Goal: Find specific page/section: Find specific page/section

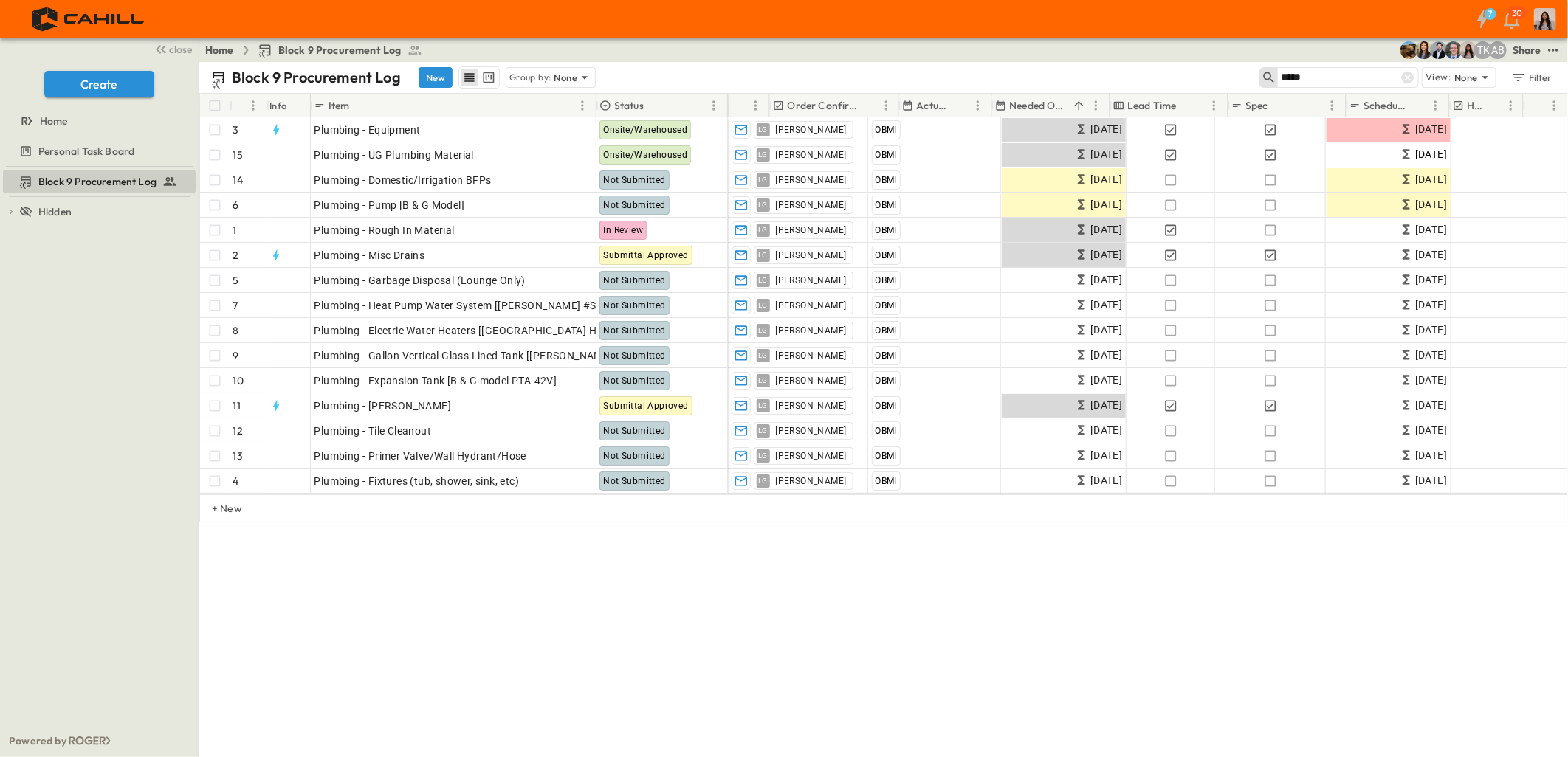
scroll to position [0, 837]
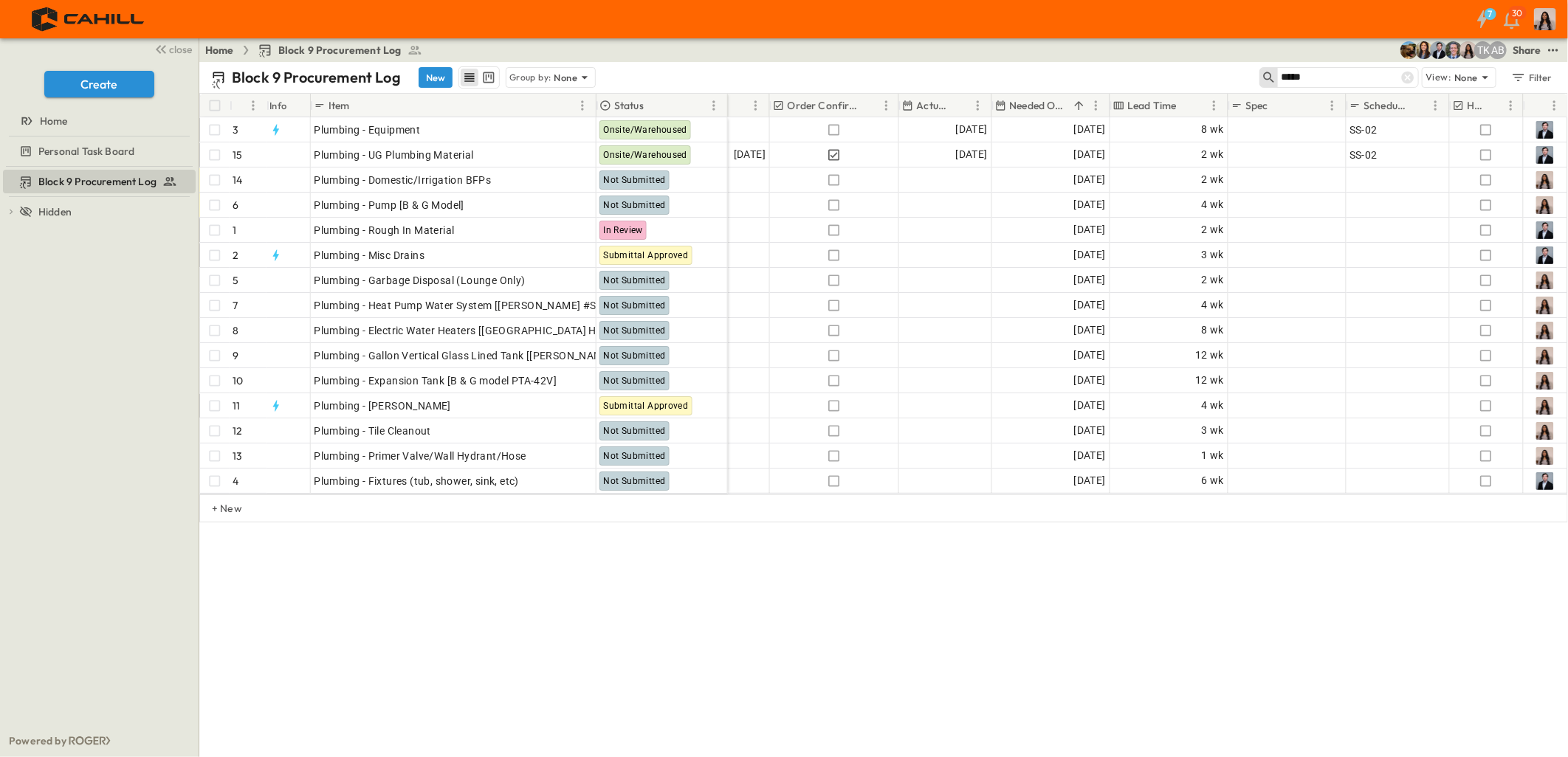
drag, startPoint x: 1319, startPoint y: 74, endPoint x: 1228, endPoint y: 71, distance: 91.0
click at [1228, 71] on div "Block 9 Procurement Log New Group by: None ***** View: None Filter" at bounding box center [884, 78] width 1368 height 31
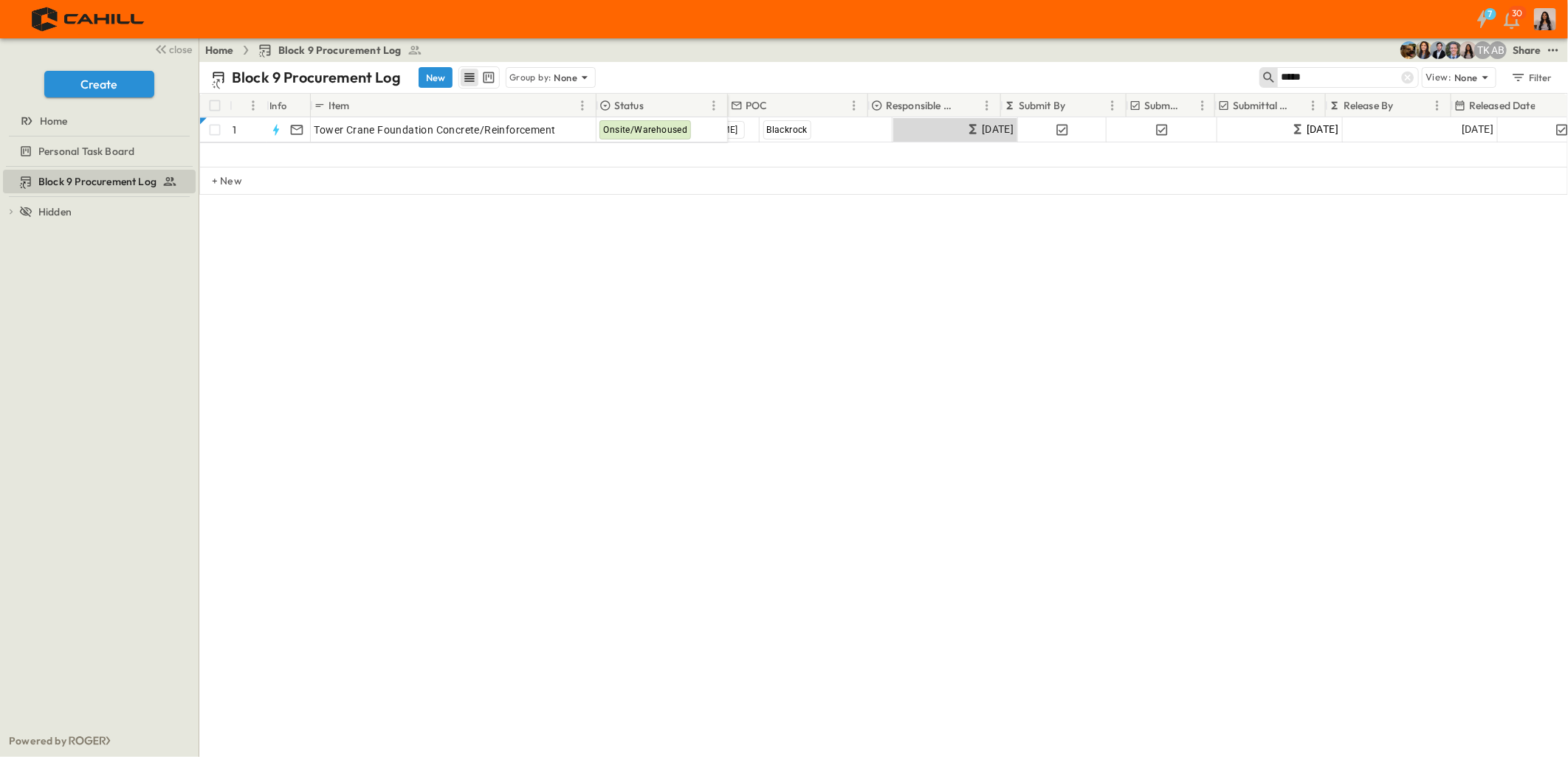
scroll to position [0, 0]
type input "*****"
click at [1404, 81] on icon at bounding box center [1408, 78] width 13 height 13
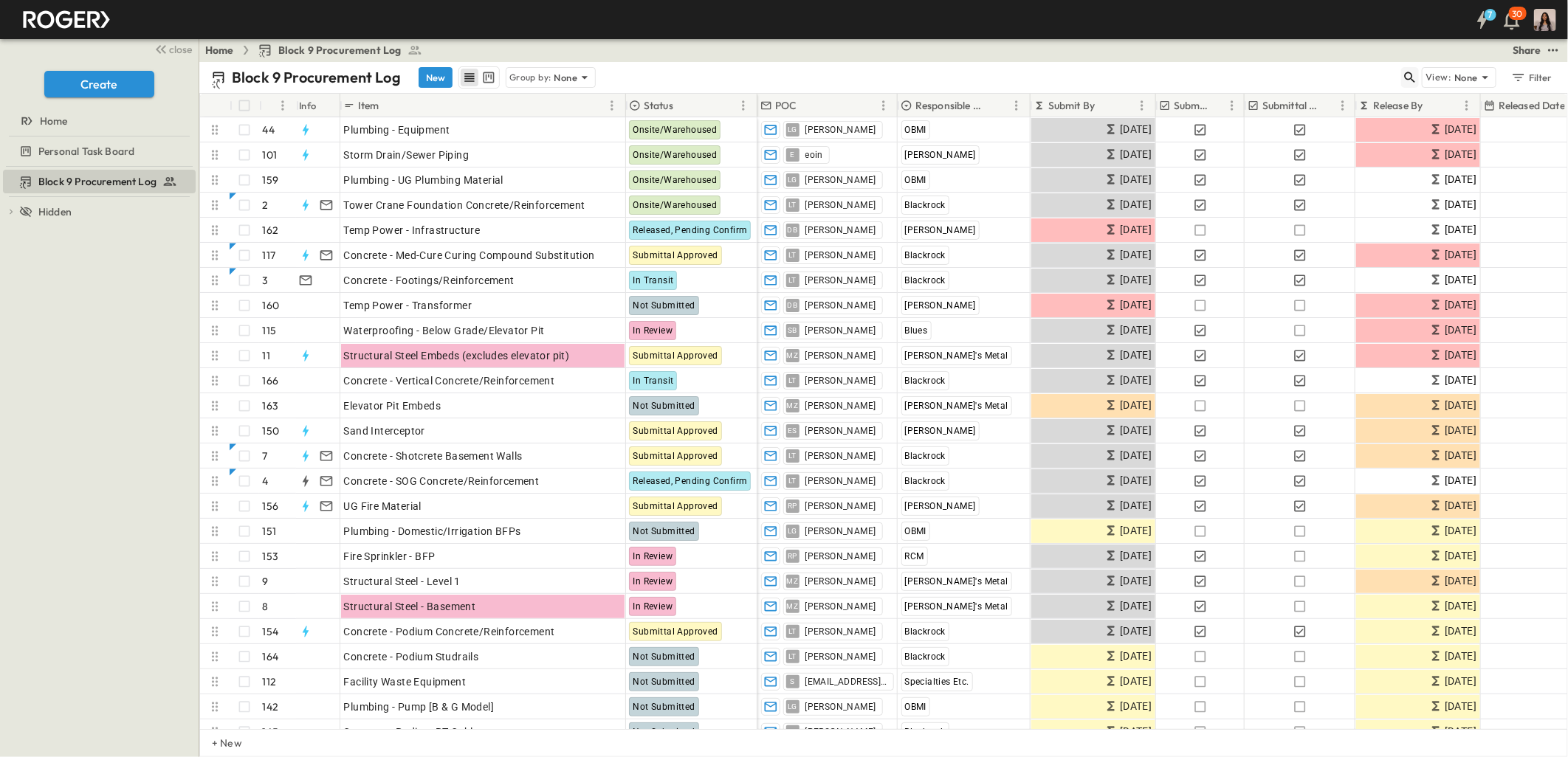
click at [1410, 75] on icon "button" at bounding box center [1410, 78] width 15 height 15
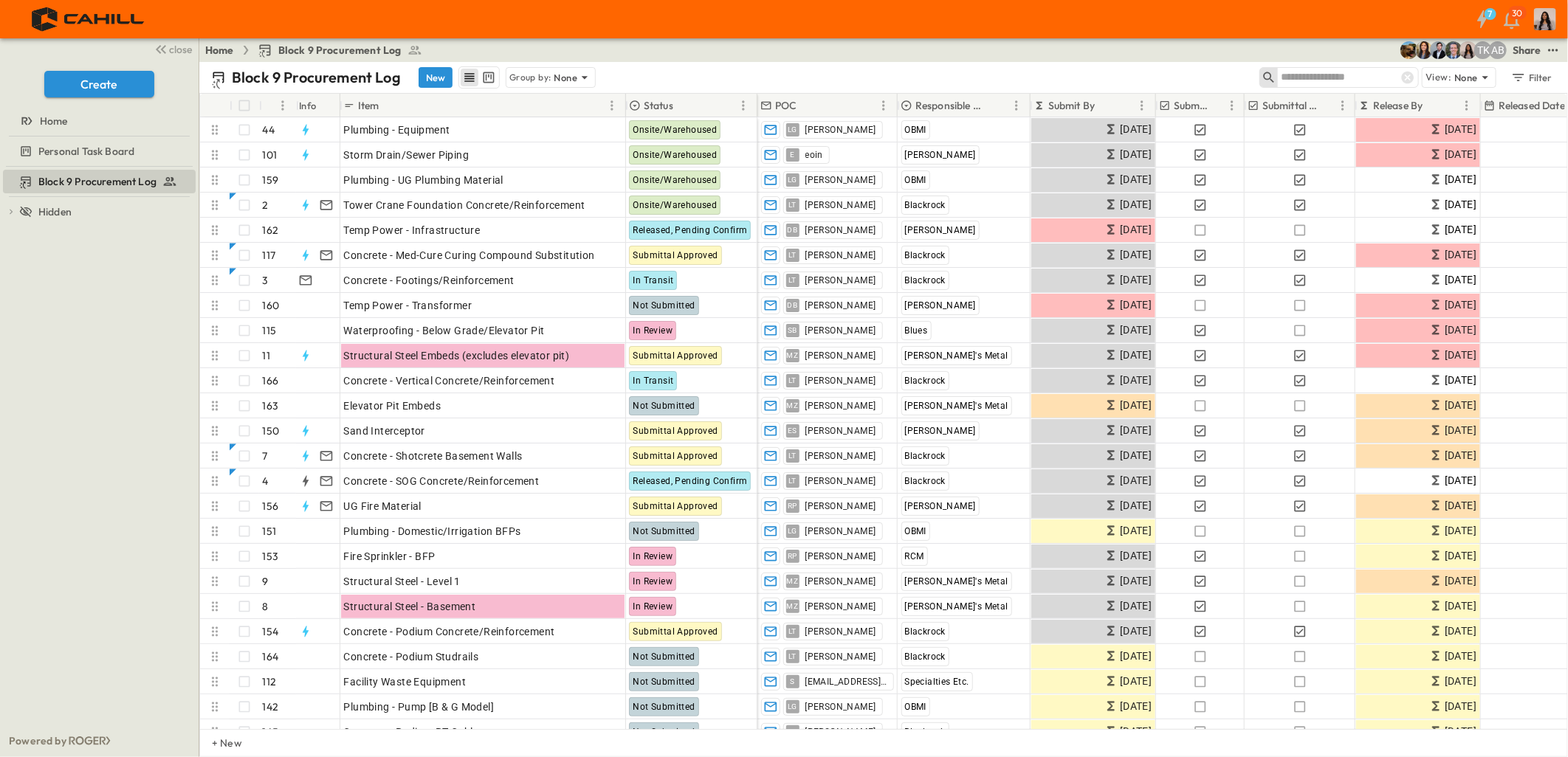
click at [1327, 75] on input "text" at bounding box center [1332, 77] width 104 height 21
click at [577, 85] on div "Group by: None" at bounding box center [550, 78] width 90 height 20
click at [572, 141] on p "Responsible Contractor" at bounding box center [551, 149] width 83 height 30
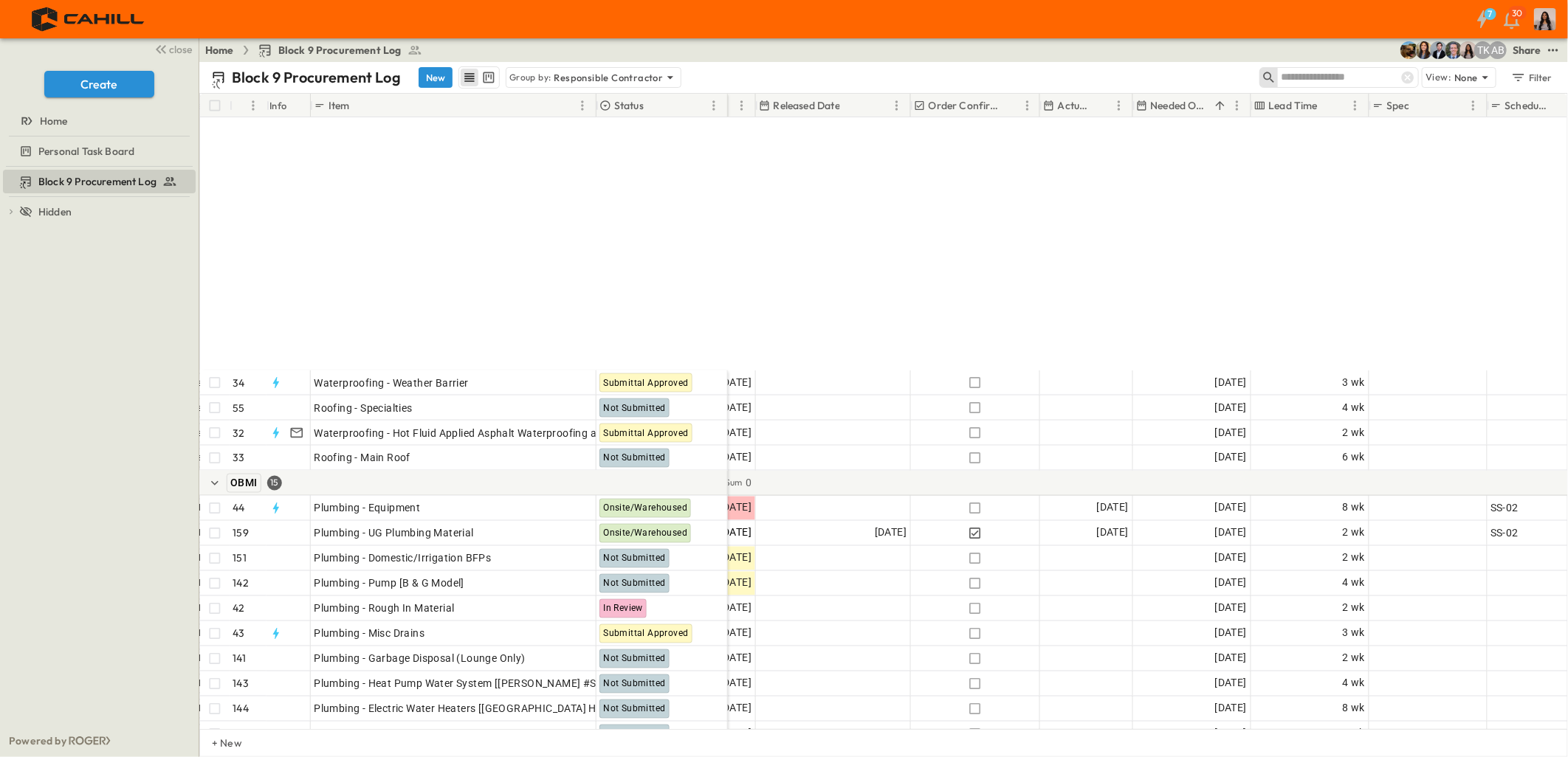
scroll to position [1739, 695]
